Goal: Task Accomplishment & Management: Manage account settings

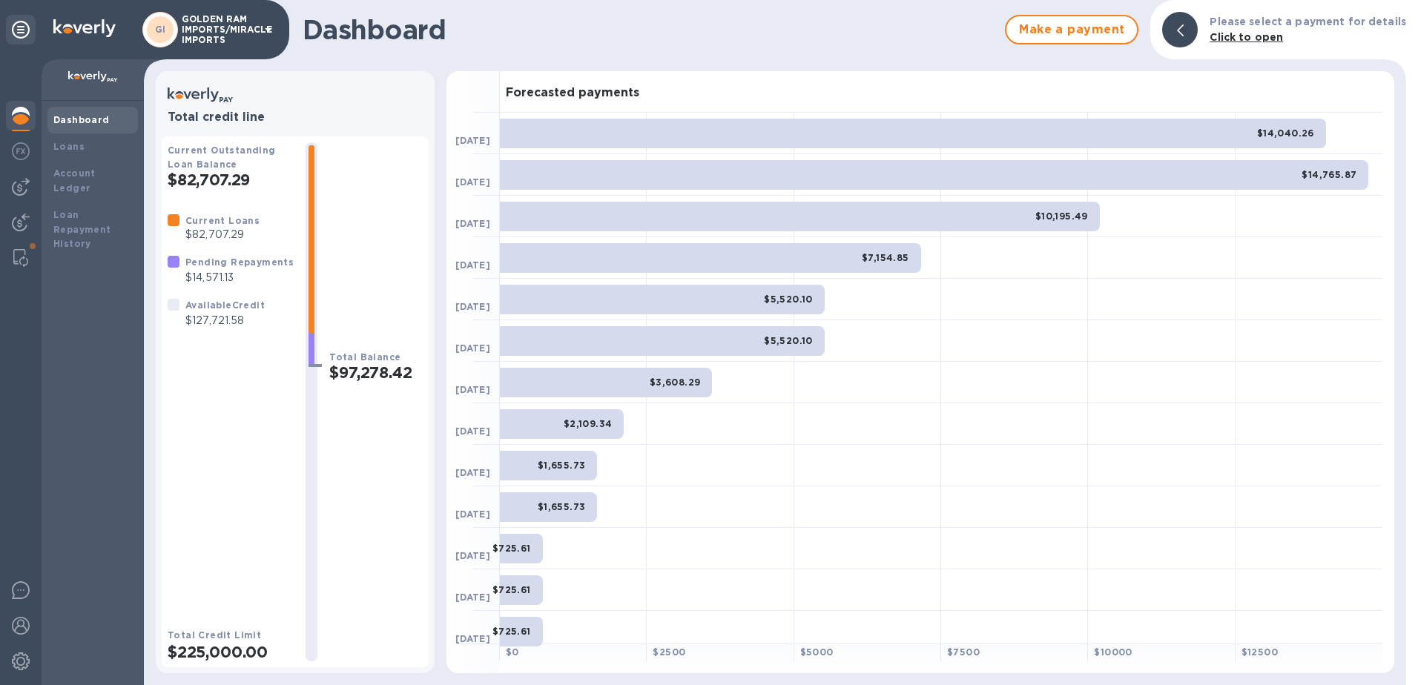
scroll to position [92, 0]
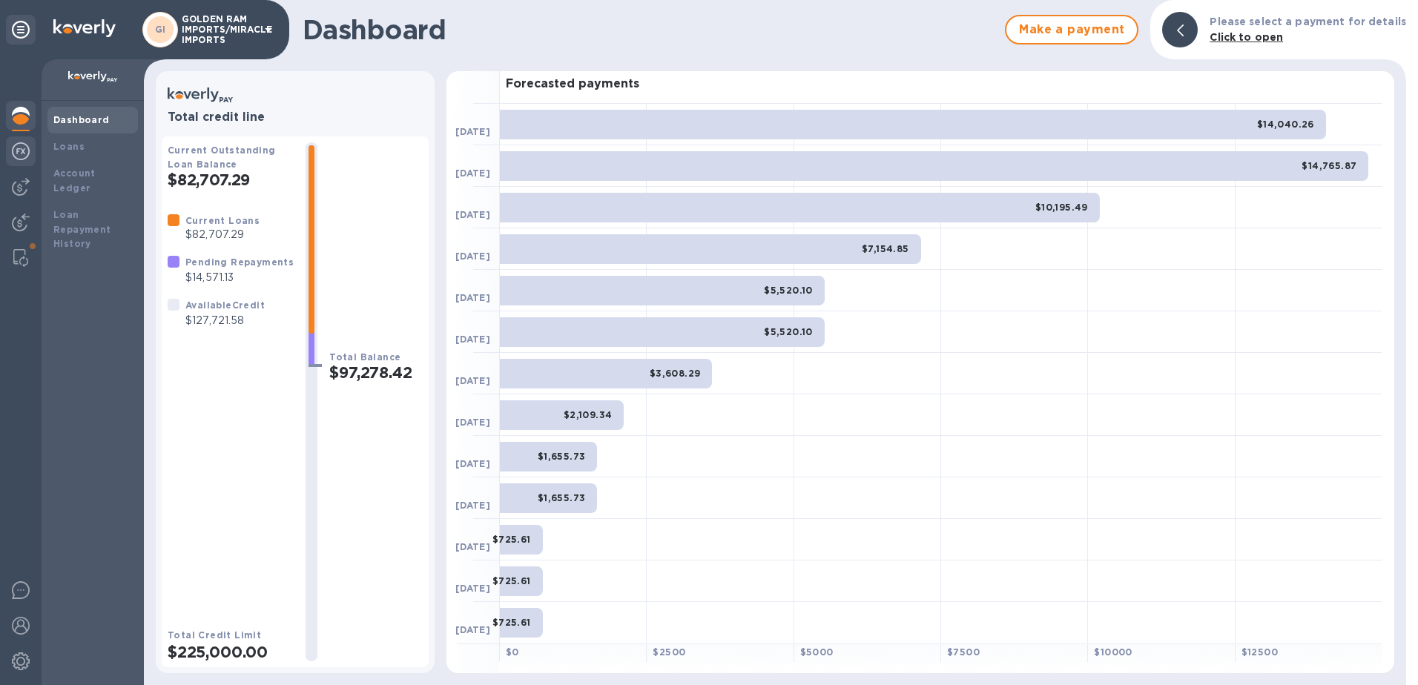
click at [18, 151] on img at bounding box center [21, 151] width 18 height 18
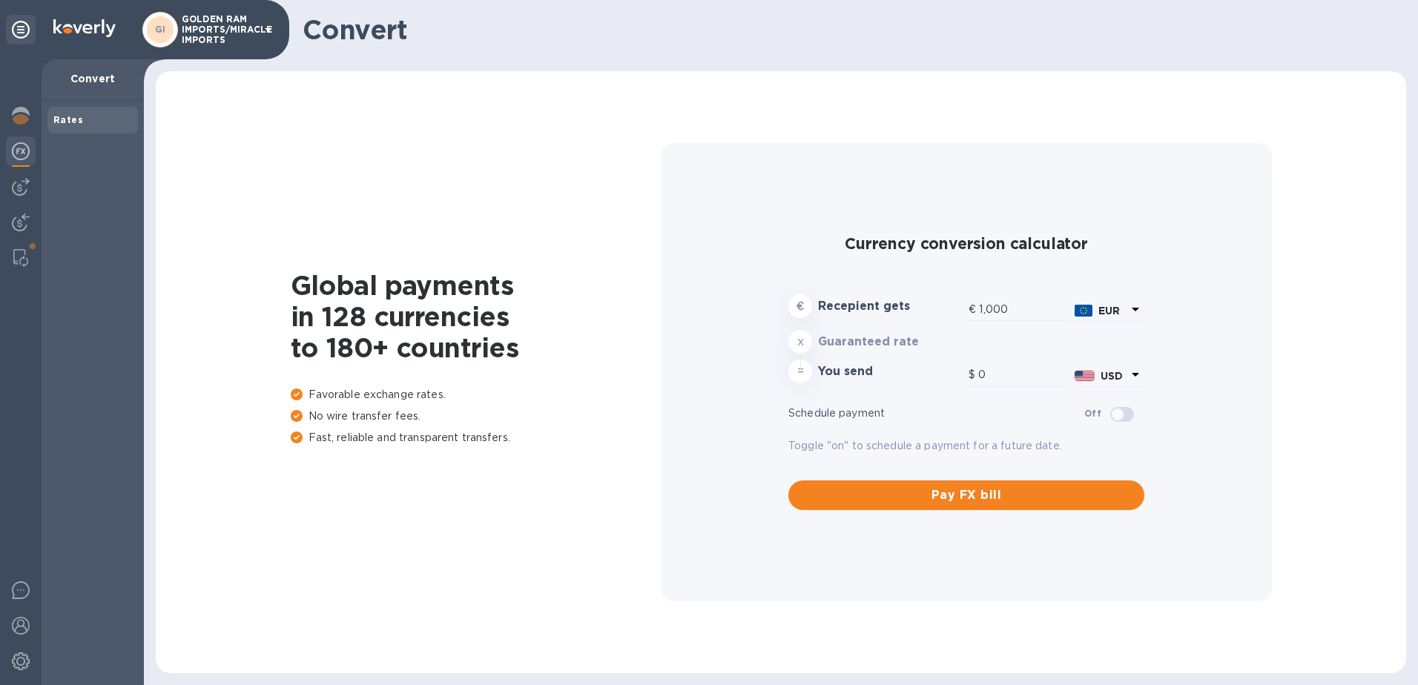
type input "1,184.23"
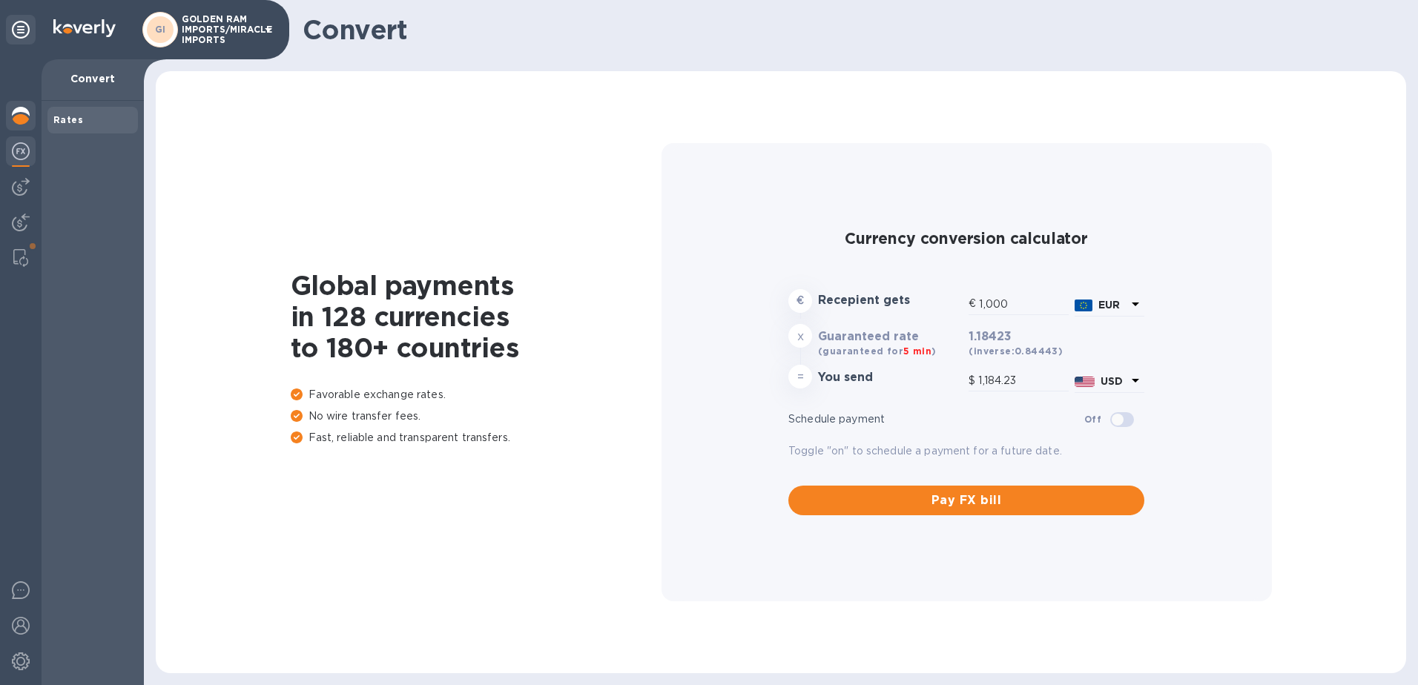
click at [16, 117] on img at bounding box center [21, 116] width 18 height 18
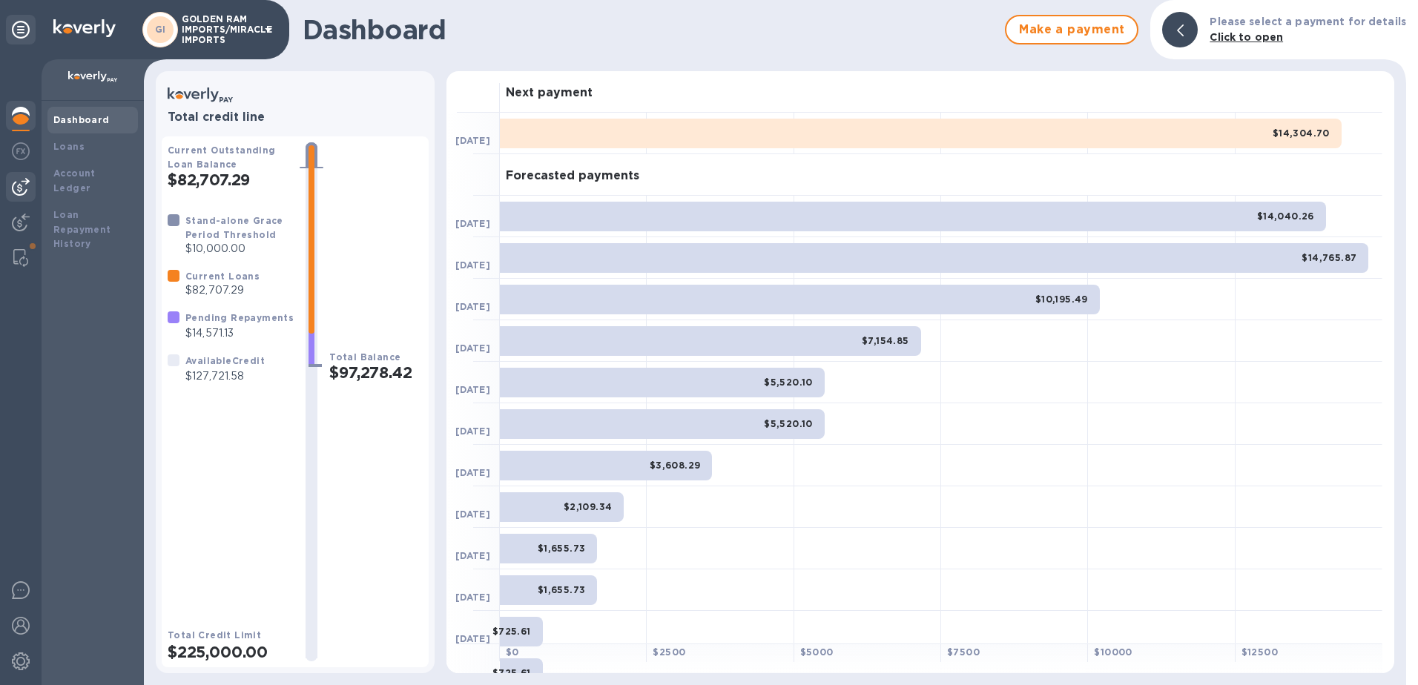
click at [15, 187] on img at bounding box center [21, 187] width 18 height 18
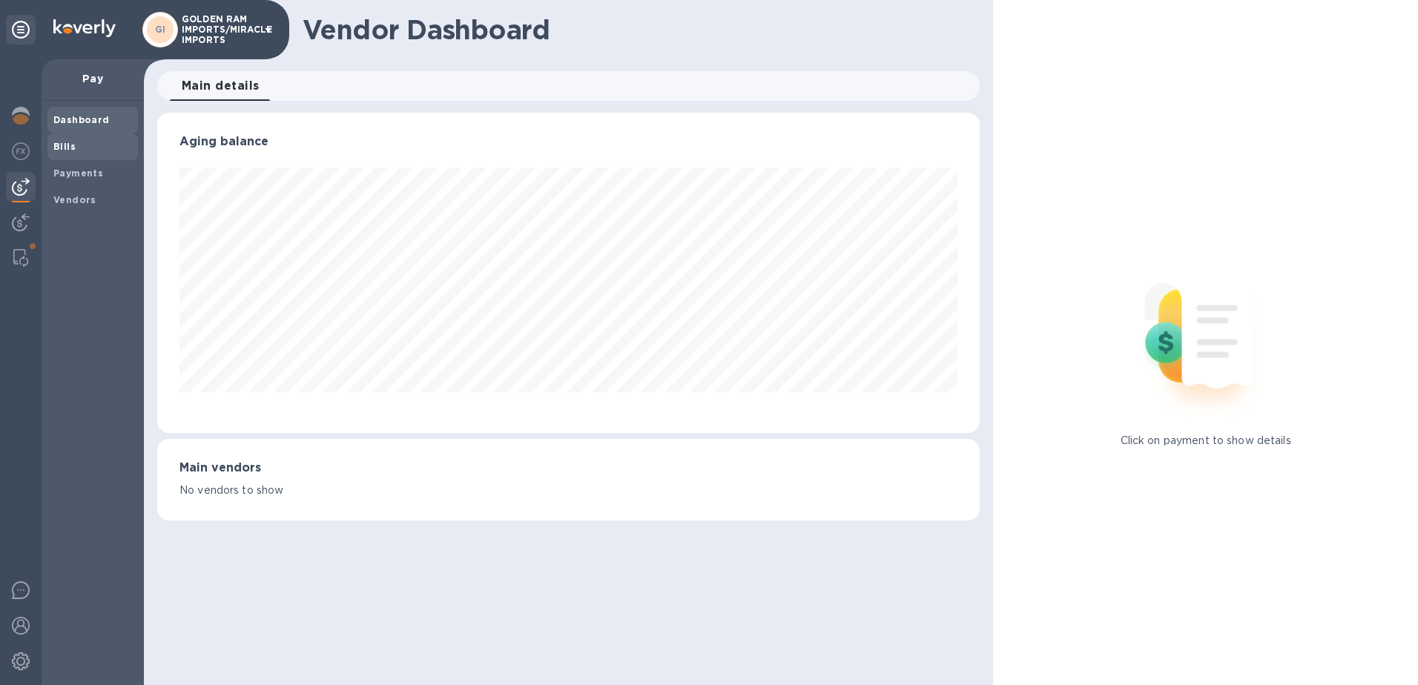
scroll to position [320, 823]
click at [64, 146] on b "Bills" at bounding box center [64, 146] width 22 height 11
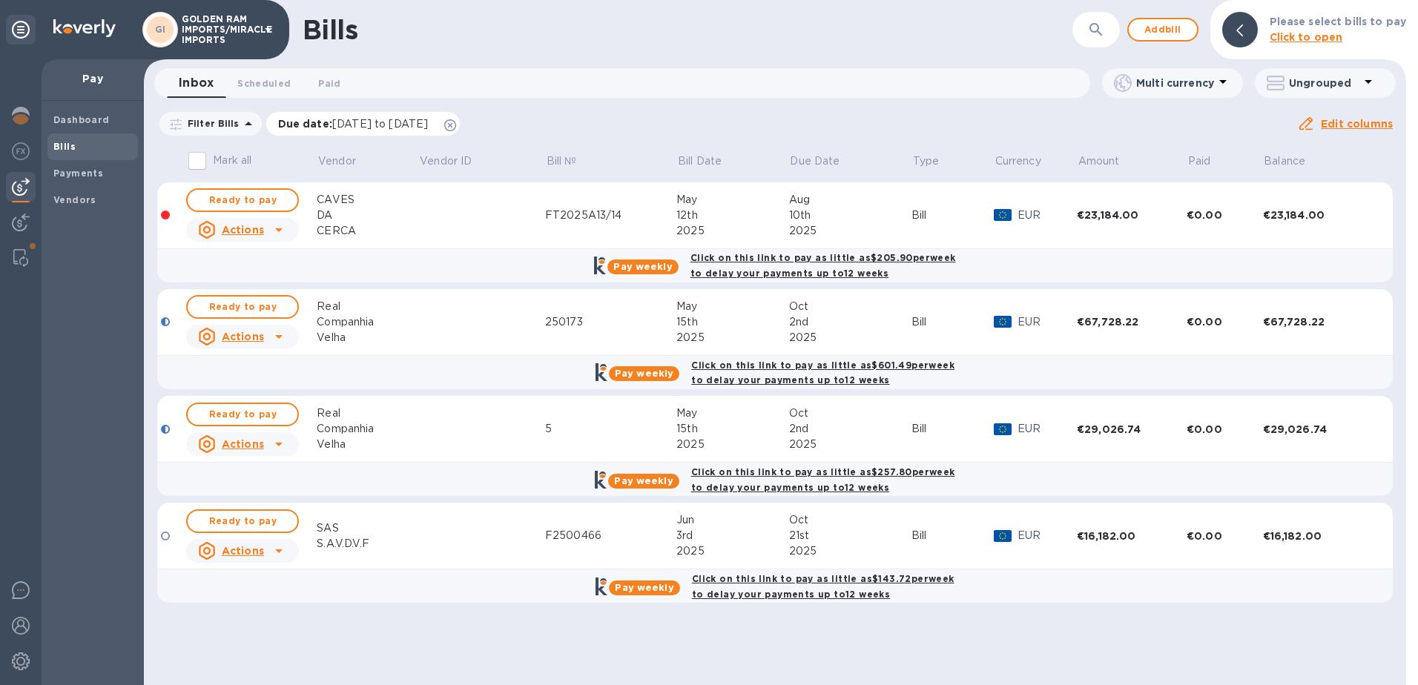
click at [456, 126] on icon at bounding box center [450, 125] width 12 height 12
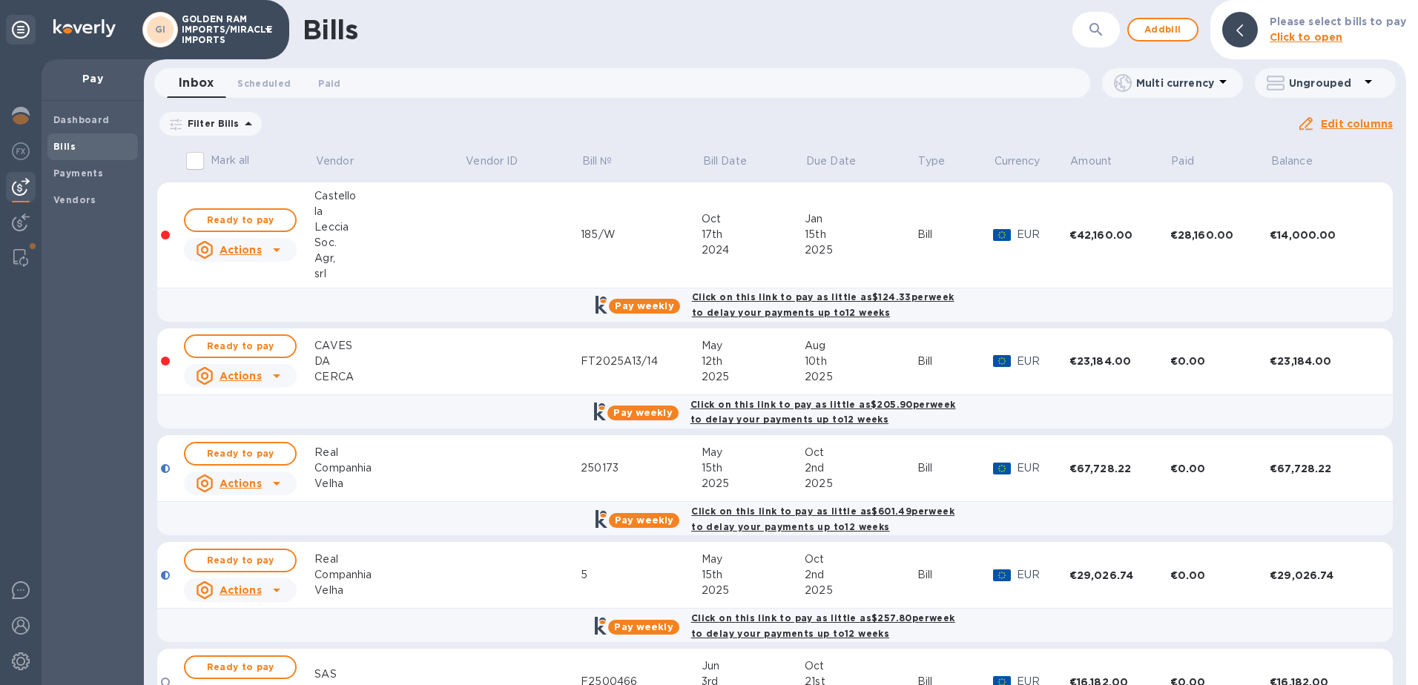
drag, startPoint x: 1406, startPoint y: 176, endPoint x: 1407, endPoint y: 225, distance: 49.7
click at [1407, 225] on div at bounding box center [1412, 342] width 12 height 685
